Goal: Check status: Check status

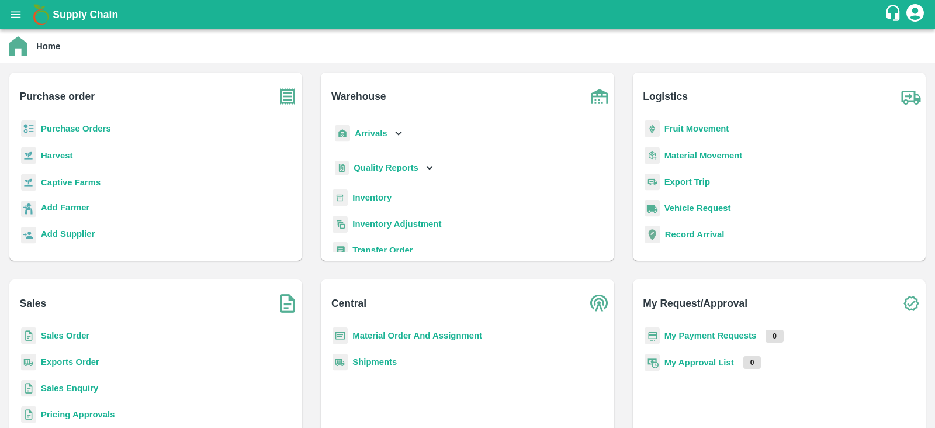
click at [102, 124] on b "Purchase Orders" at bounding box center [76, 128] width 70 height 9
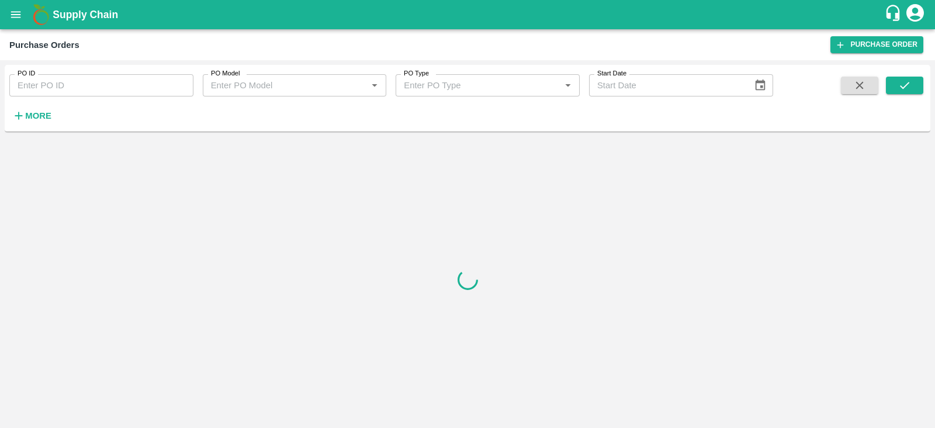
click at [131, 89] on input "PO ID" at bounding box center [101, 85] width 184 height 22
click at [894, 86] on button "submit" at bounding box center [904, 86] width 37 height 18
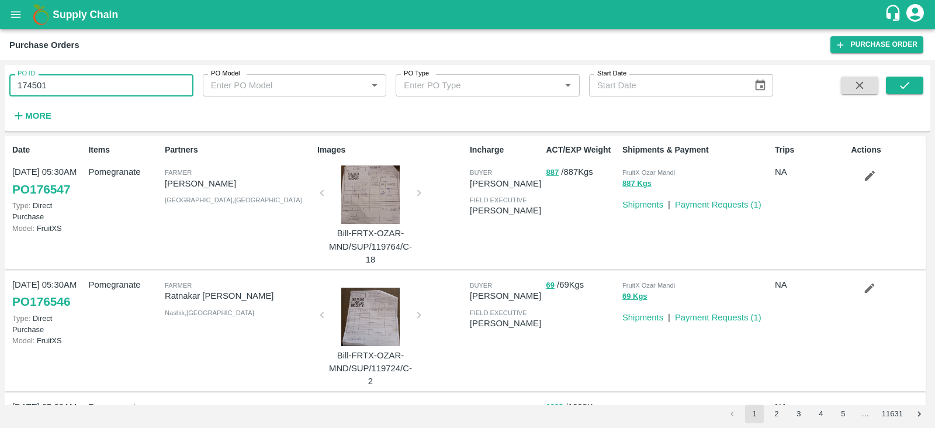
click at [108, 82] on input "174501" at bounding box center [101, 85] width 184 height 22
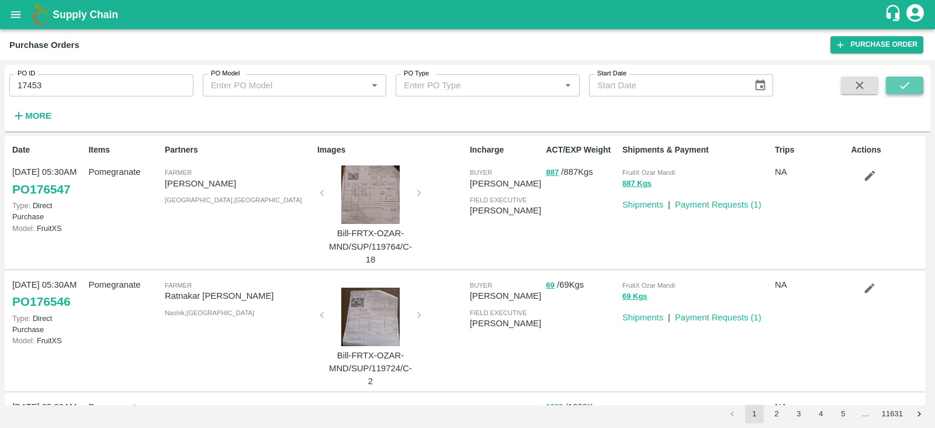
click at [914, 81] on button "submit" at bounding box center [904, 86] width 37 height 18
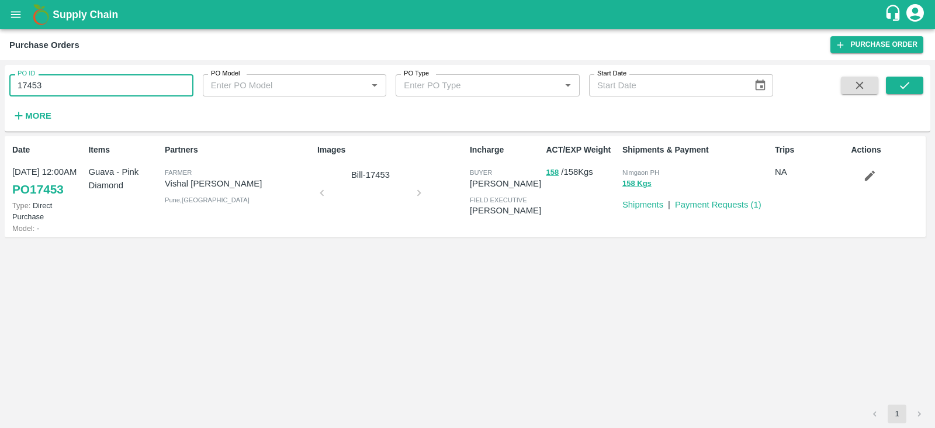
click at [31, 86] on input "17453" at bounding box center [101, 85] width 184 height 22
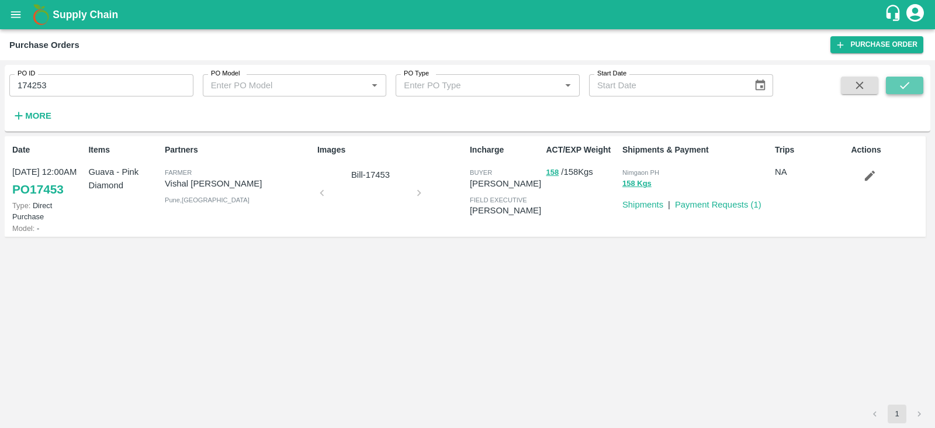
click at [909, 89] on icon "submit" at bounding box center [904, 85] width 13 height 13
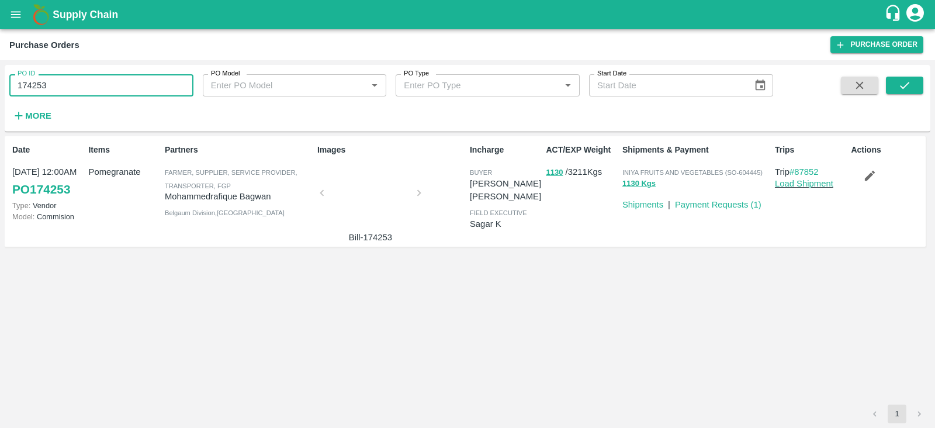
click at [72, 86] on input "174253" at bounding box center [101, 85] width 184 height 22
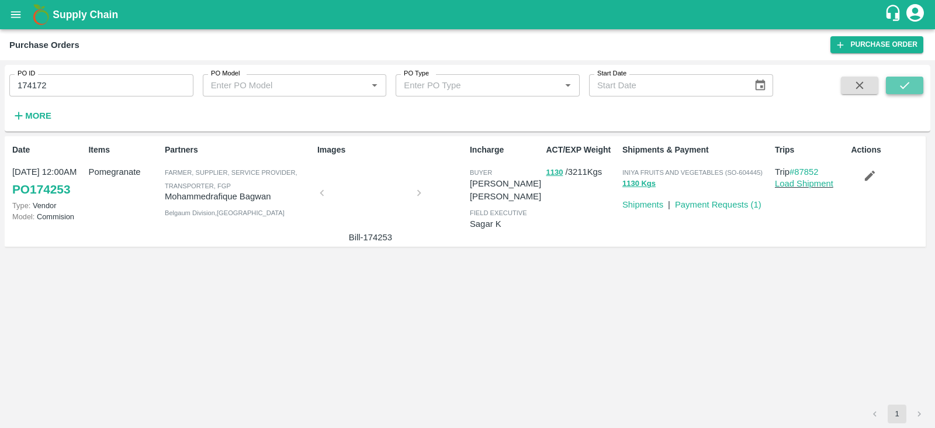
click at [914, 82] on button "submit" at bounding box center [904, 86] width 37 height 18
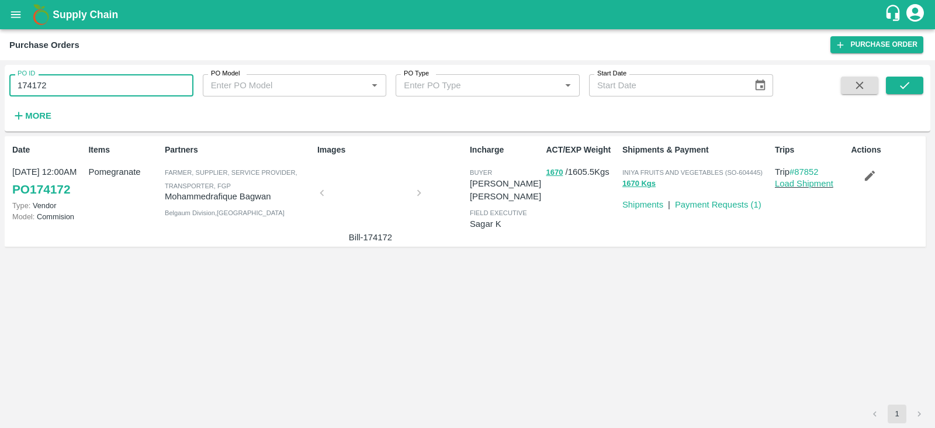
click at [112, 86] on input "174172" at bounding box center [101, 85] width 184 height 22
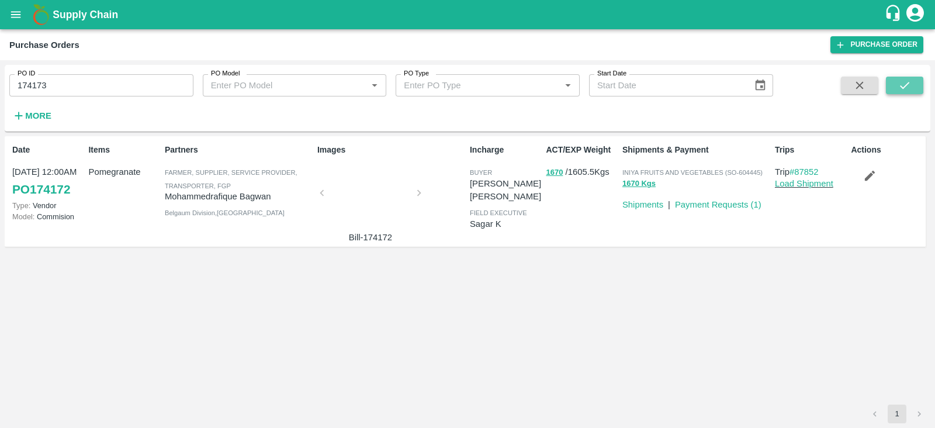
click at [909, 88] on icon "submit" at bounding box center [904, 85] width 13 height 13
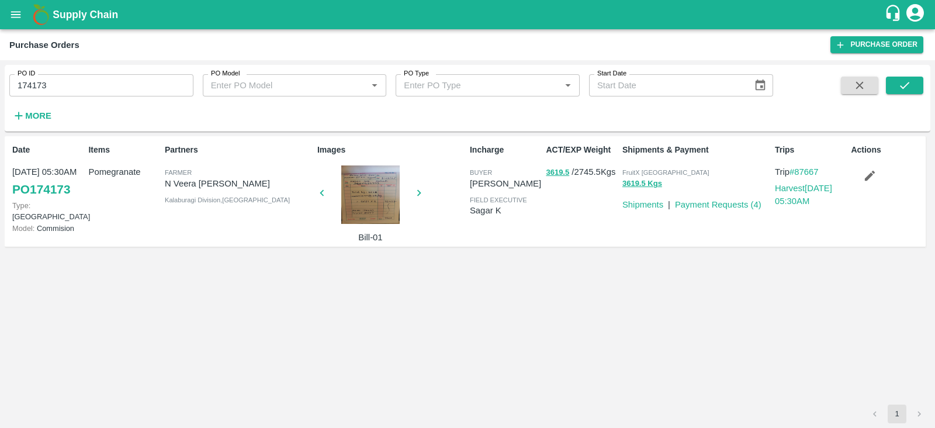
click at [44, 112] on strong "More" at bounding box center [38, 115] width 26 height 9
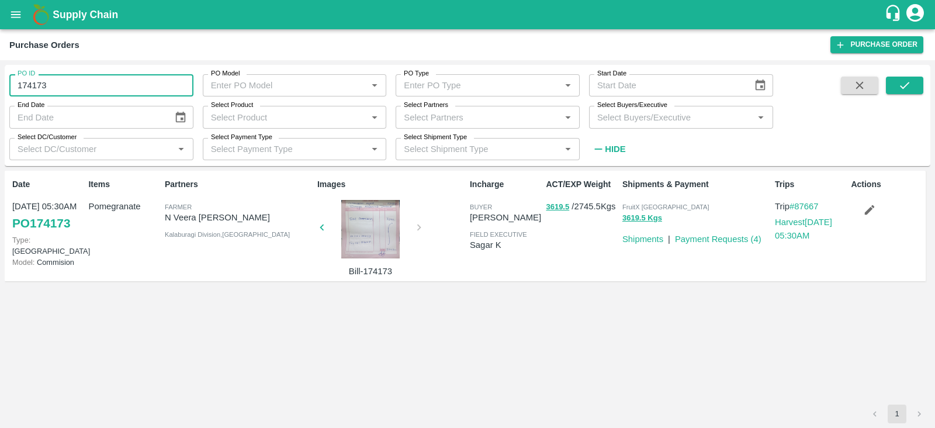
click at [65, 89] on input "174173" at bounding box center [101, 85] width 184 height 22
type input "174173"
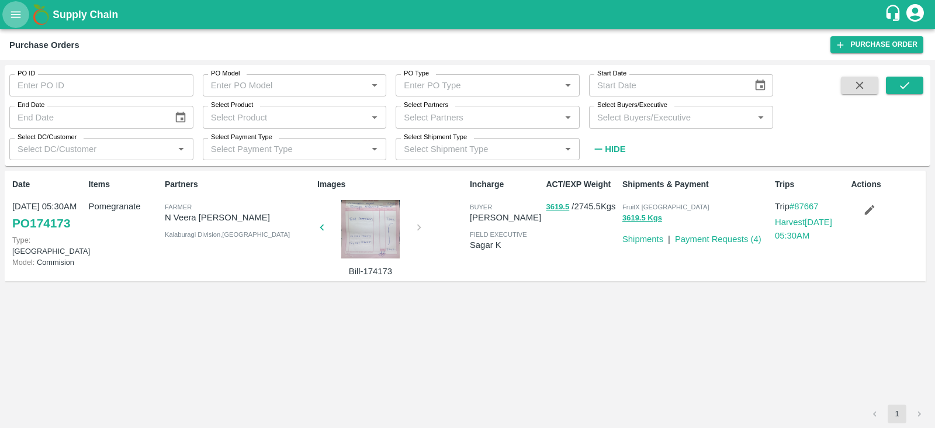
click at [19, 16] on icon "open drawer" at bounding box center [15, 14] width 13 height 13
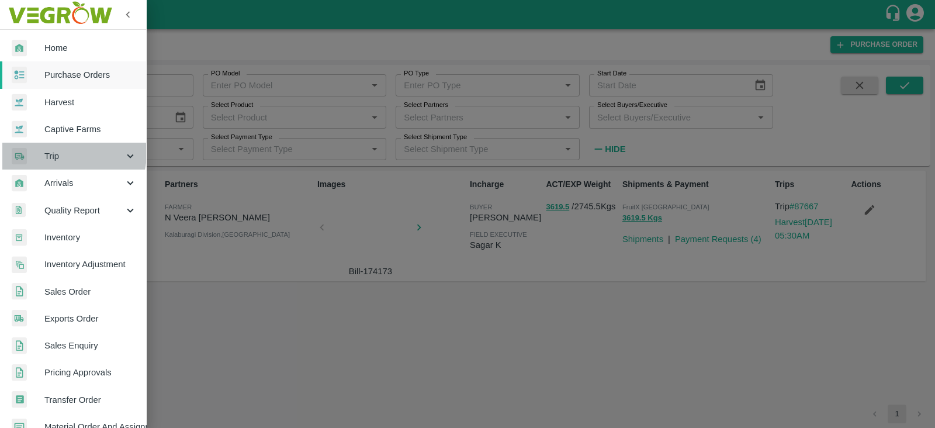
click at [66, 153] on span "Trip" at bounding box center [83, 156] width 79 height 13
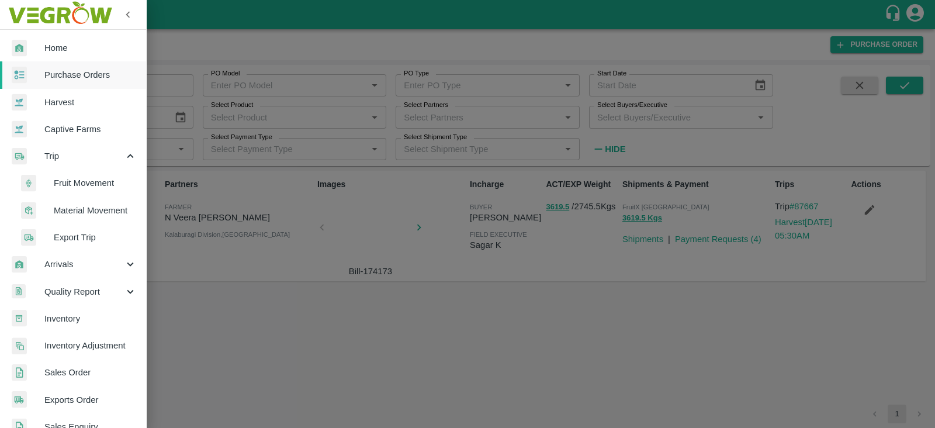
click at [88, 182] on span "Fruit Movement" at bounding box center [95, 182] width 83 height 13
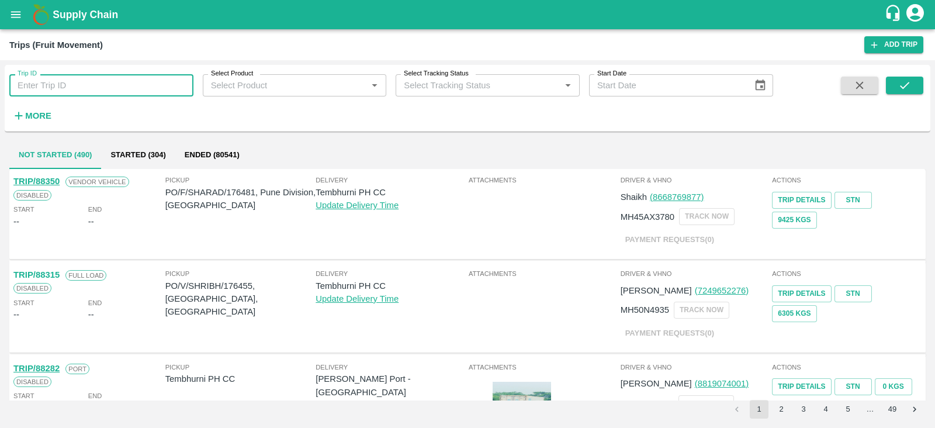
click at [56, 84] on input "Trip ID" at bounding box center [101, 85] width 184 height 22
type input "88075"
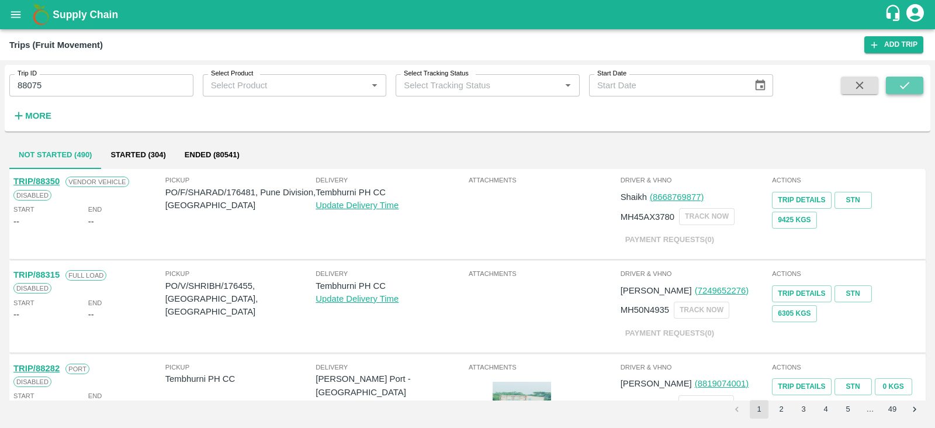
click at [905, 81] on icon "submit" at bounding box center [904, 85] width 13 height 13
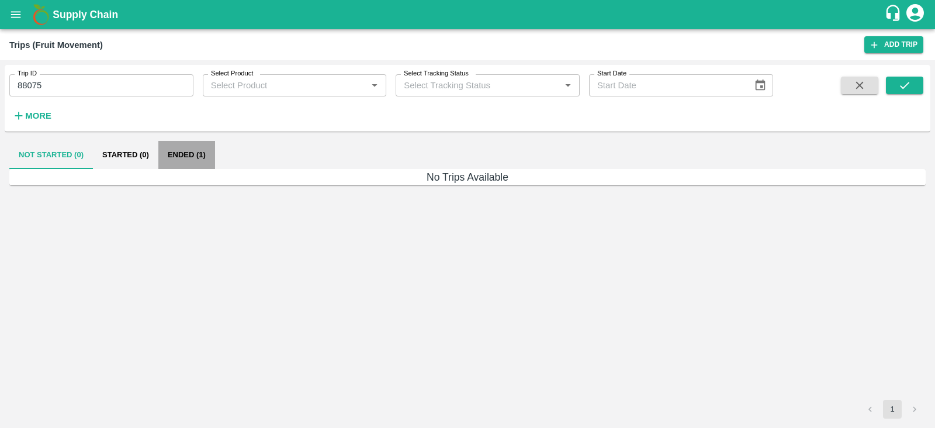
click at [192, 157] on button "Ended (1)" at bounding box center [186, 155] width 57 height 28
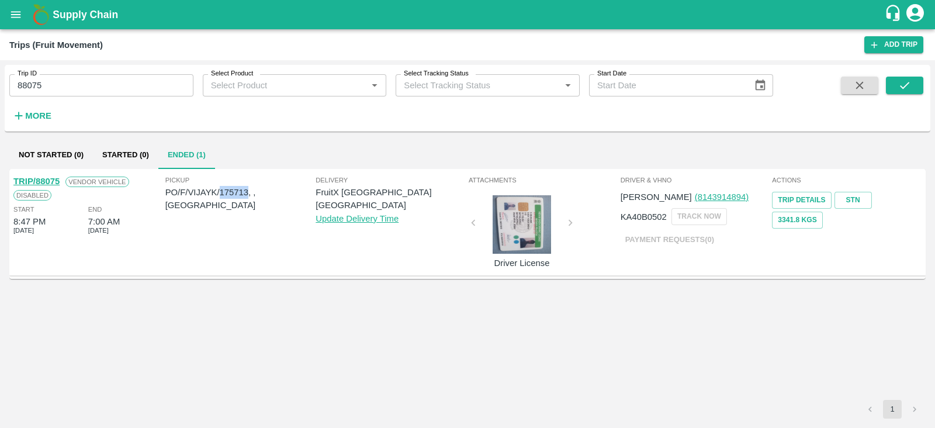
drag, startPoint x: 221, startPoint y: 188, endPoint x: 248, endPoint y: 188, distance: 26.3
click at [248, 188] on p "PO/F/VIJAYK/175713, , Andhra Pradesh" at bounding box center [240, 199] width 151 height 26
copy p "175713"
click at [13, 12] on icon "open drawer" at bounding box center [16, 14] width 10 height 6
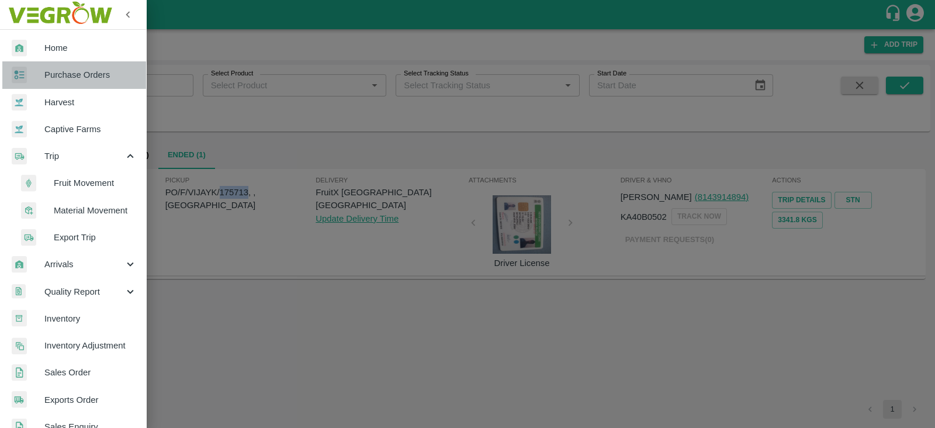
click at [74, 71] on span "Purchase Orders" at bounding box center [90, 74] width 92 height 13
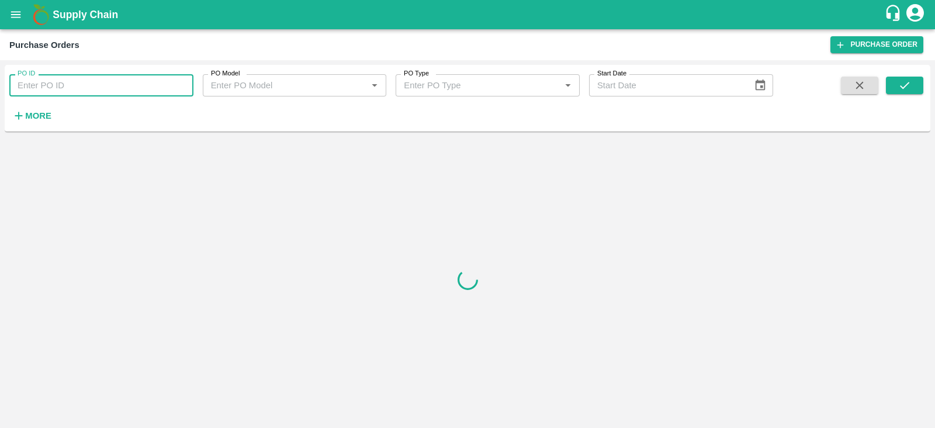
click at [82, 89] on input "PO ID" at bounding box center [101, 85] width 184 height 22
paste input "175713"
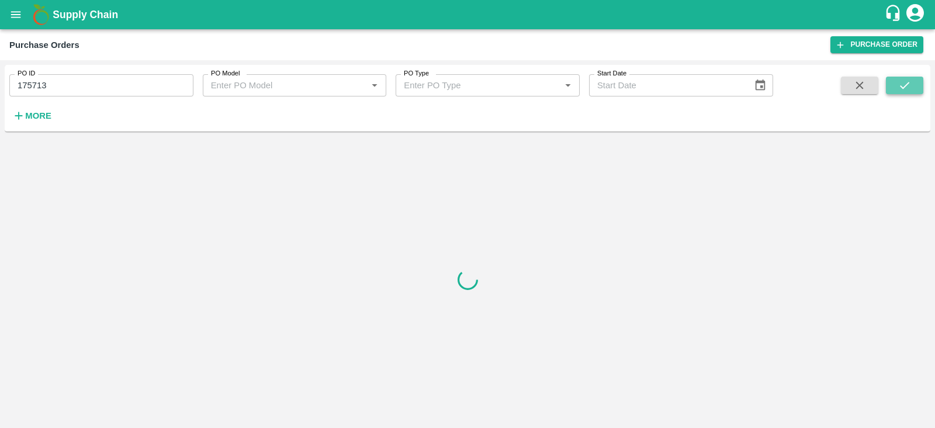
click at [907, 83] on icon "submit" at bounding box center [904, 85] width 9 height 7
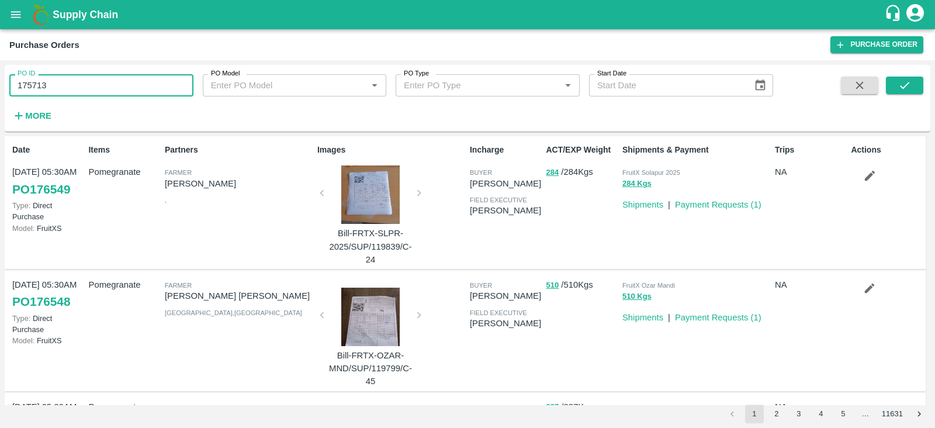
click at [125, 88] on input "175713" at bounding box center [101, 85] width 184 height 22
type input "174609"
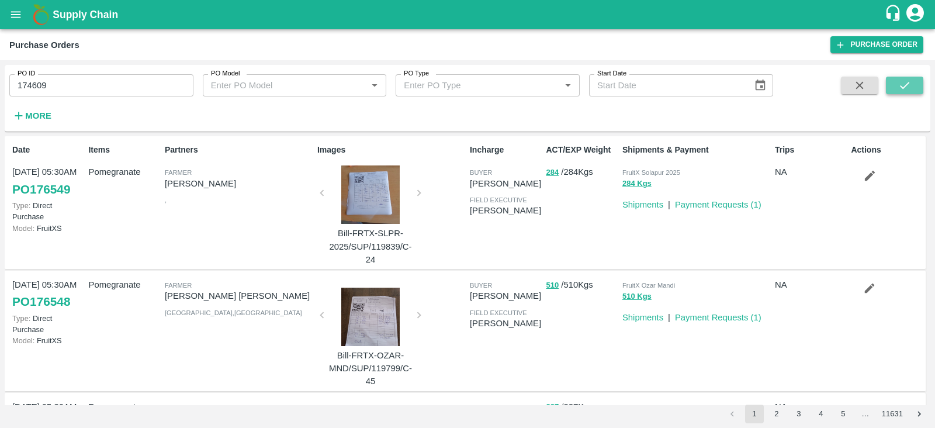
click at [898, 88] on icon "submit" at bounding box center [904, 85] width 13 height 13
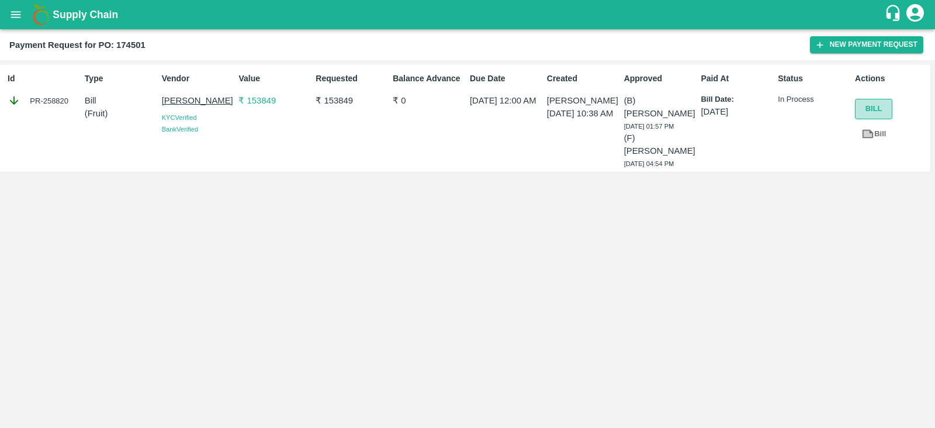
click at [872, 106] on button "Bill" at bounding box center [873, 109] width 37 height 20
click at [880, 108] on button "Bill" at bounding box center [873, 109] width 37 height 20
click at [860, 109] on button "Bill" at bounding box center [873, 109] width 37 height 20
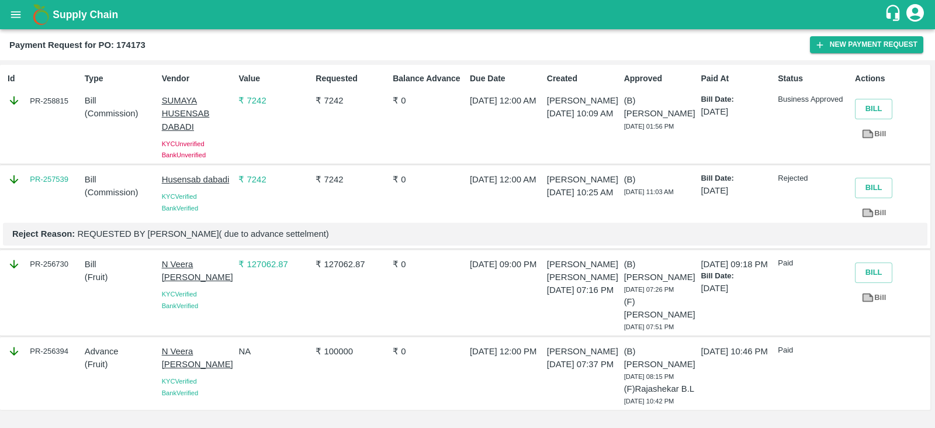
scroll to position [9, 0]
click at [870, 104] on button "Bill" at bounding box center [873, 109] width 37 height 20
click at [868, 264] on button "Bill" at bounding box center [873, 272] width 37 height 20
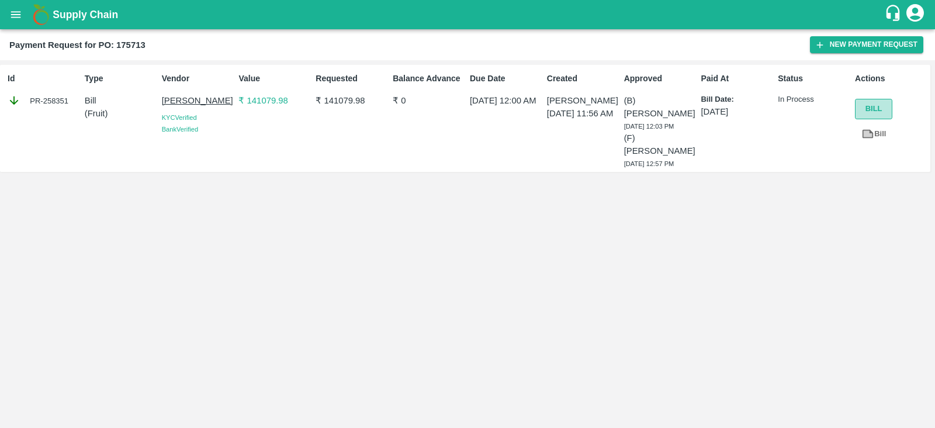
click at [868, 106] on button "Bill" at bounding box center [873, 109] width 37 height 20
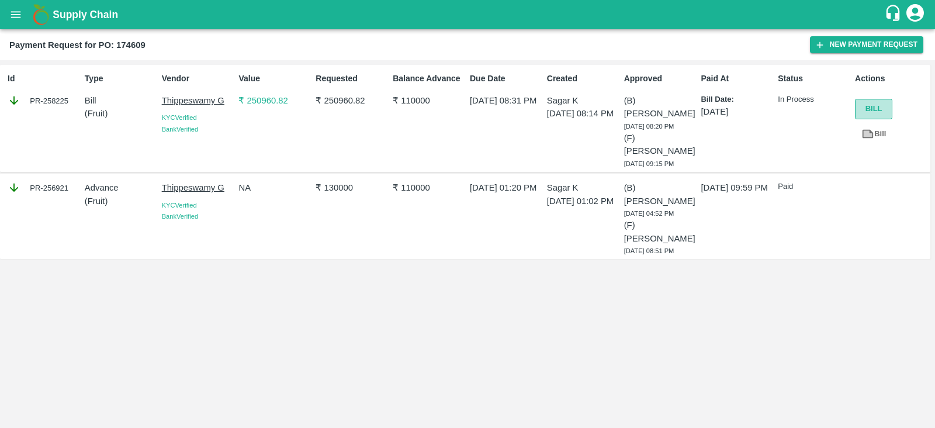
click at [873, 113] on button "Bill" at bounding box center [873, 109] width 37 height 20
